Goal: Find specific page/section: Find specific page/section

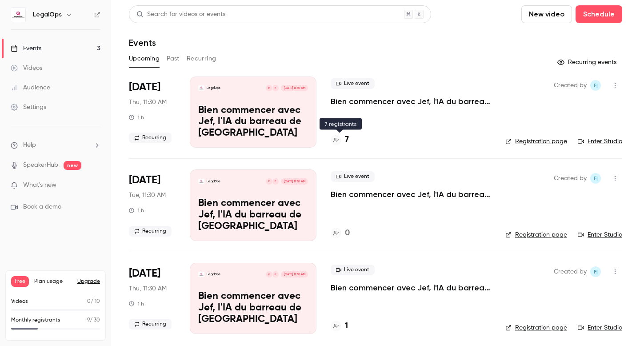
click at [346, 139] on h4 "7" at bounding box center [347, 140] width 4 height 12
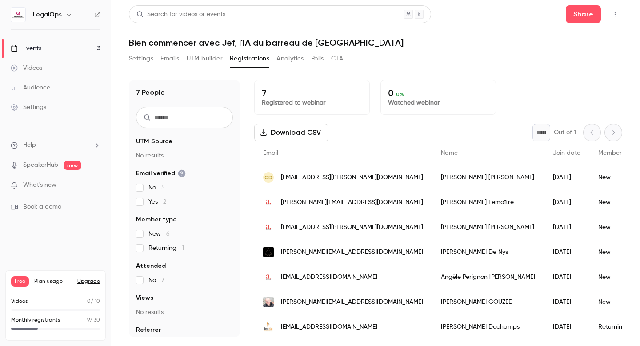
click at [55, 50] on link "Events 3" at bounding box center [55, 49] width 111 height 20
